Goal: Task Accomplishment & Management: Use online tool/utility

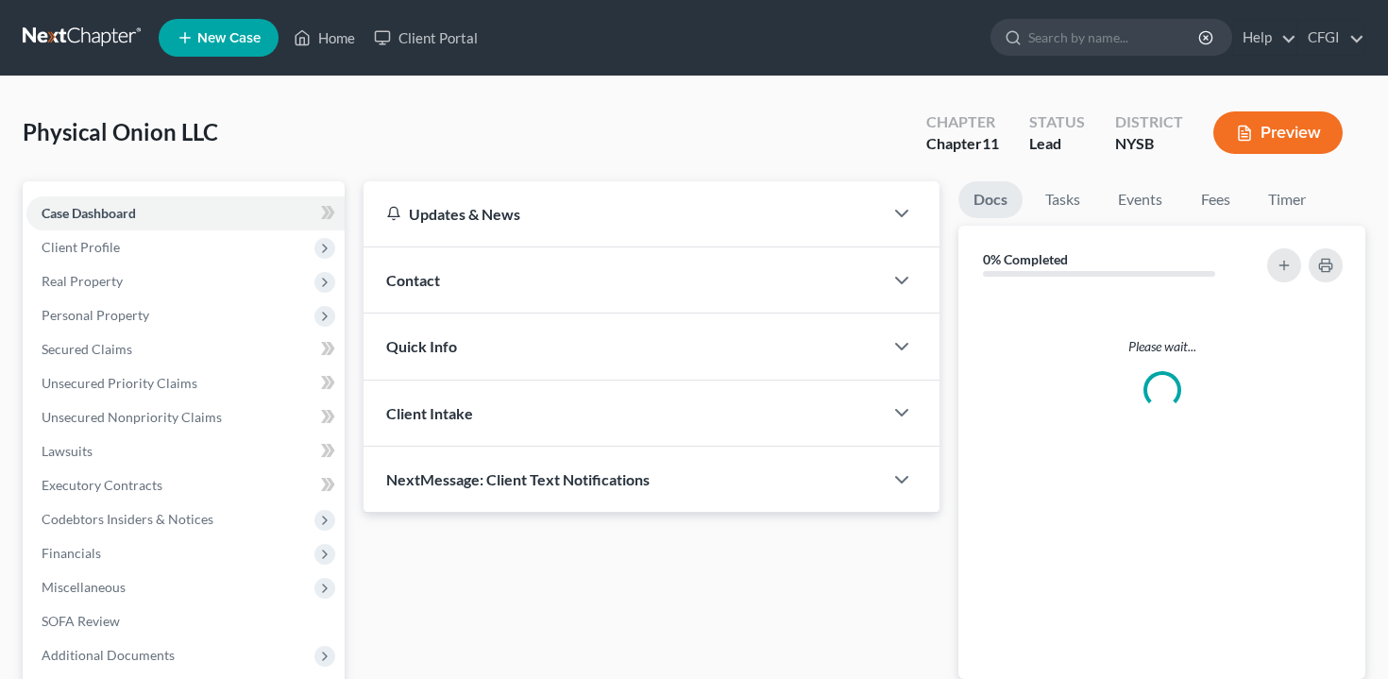
click at [1275, 133] on button "Preview" at bounding box center [1277, 132] width 129 height 42
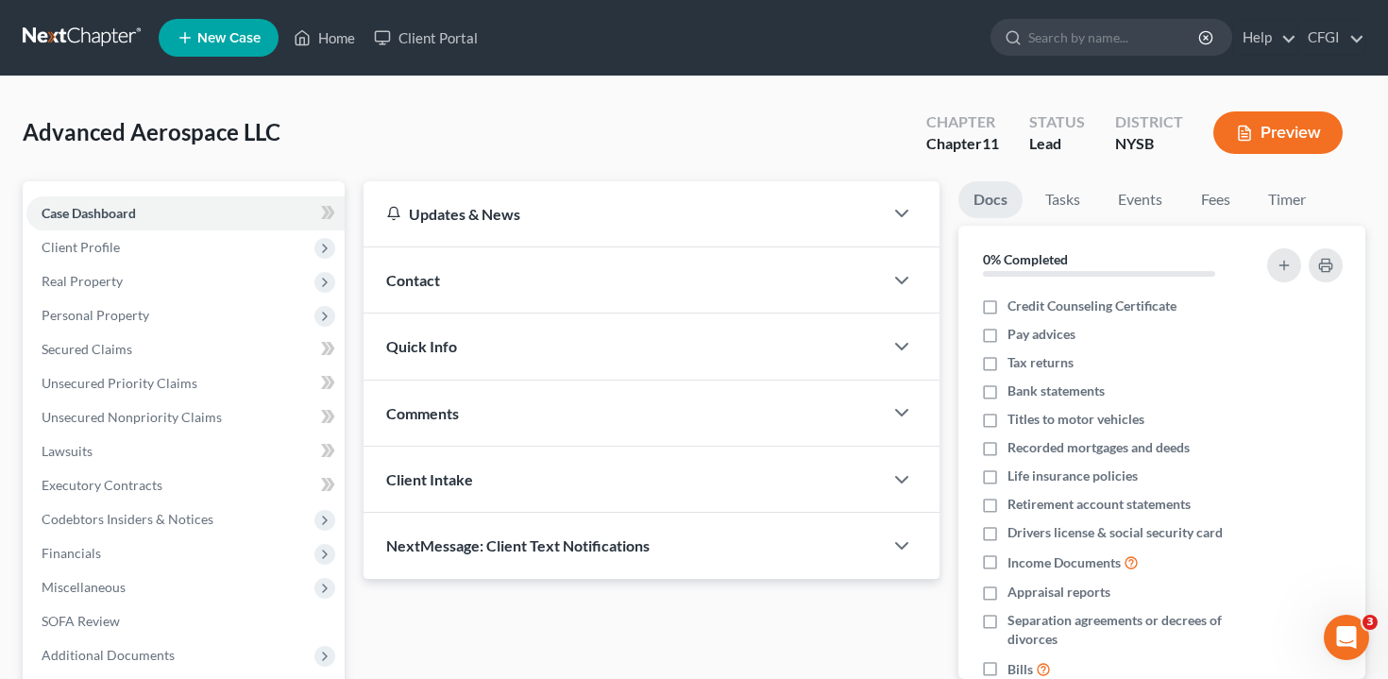
click at [1311, 127] on button "Preview" at bounding box center [1277, 132] width 129 height 42
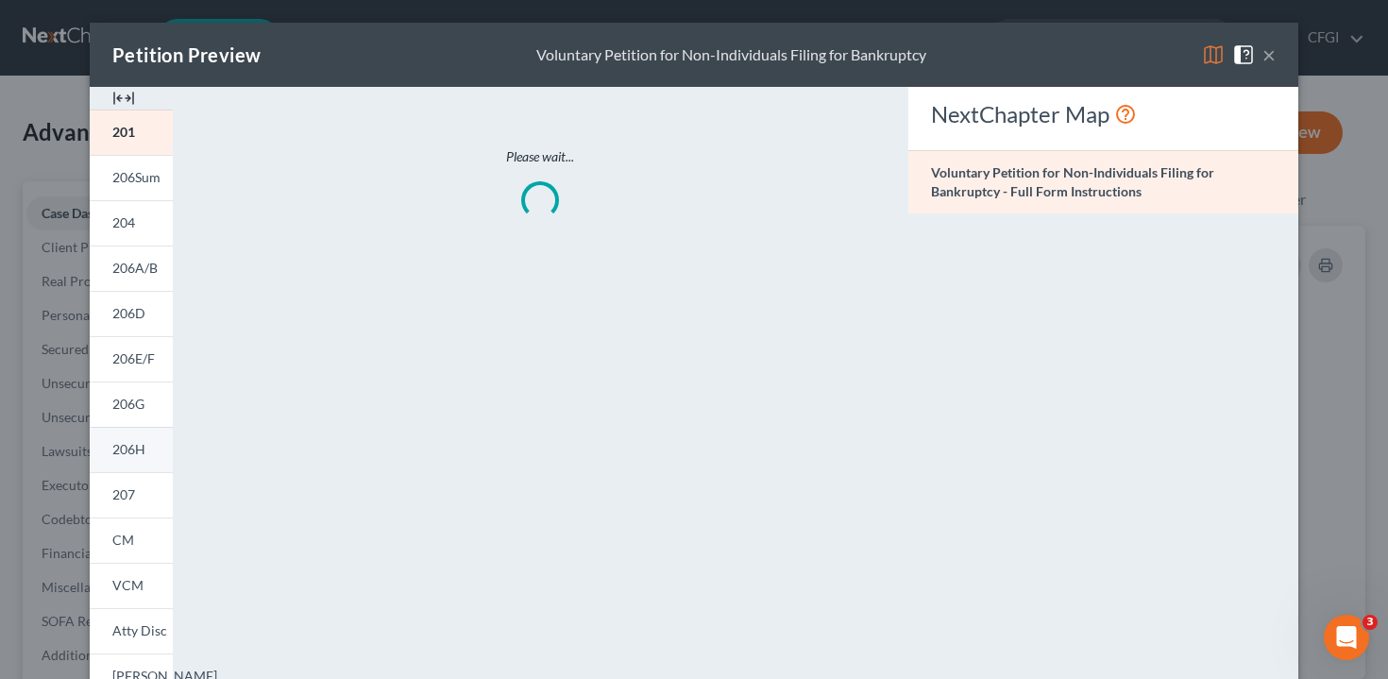
click at [146, 446] on link "206H" at bounding box center [131, 449] width 83 height 45
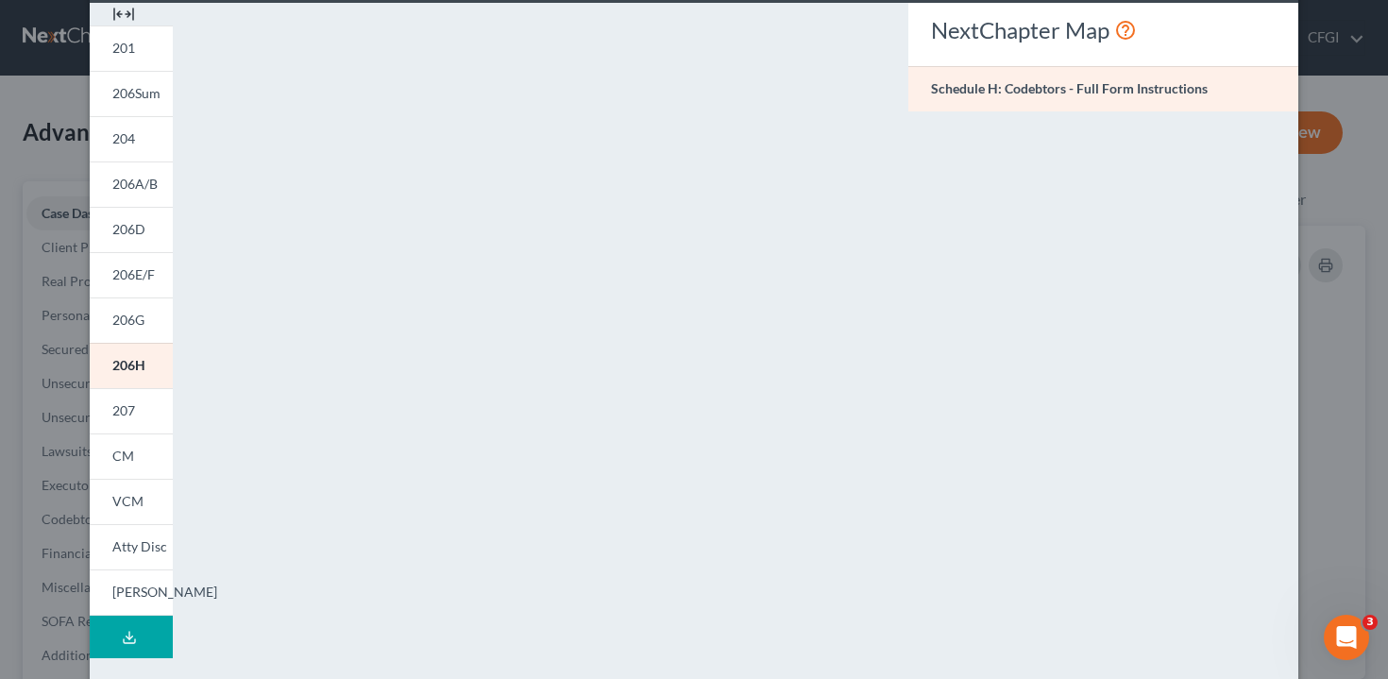
scroll to position [85, 0]
